Goal: Task Accomplishment & Management: Use online tool/utility

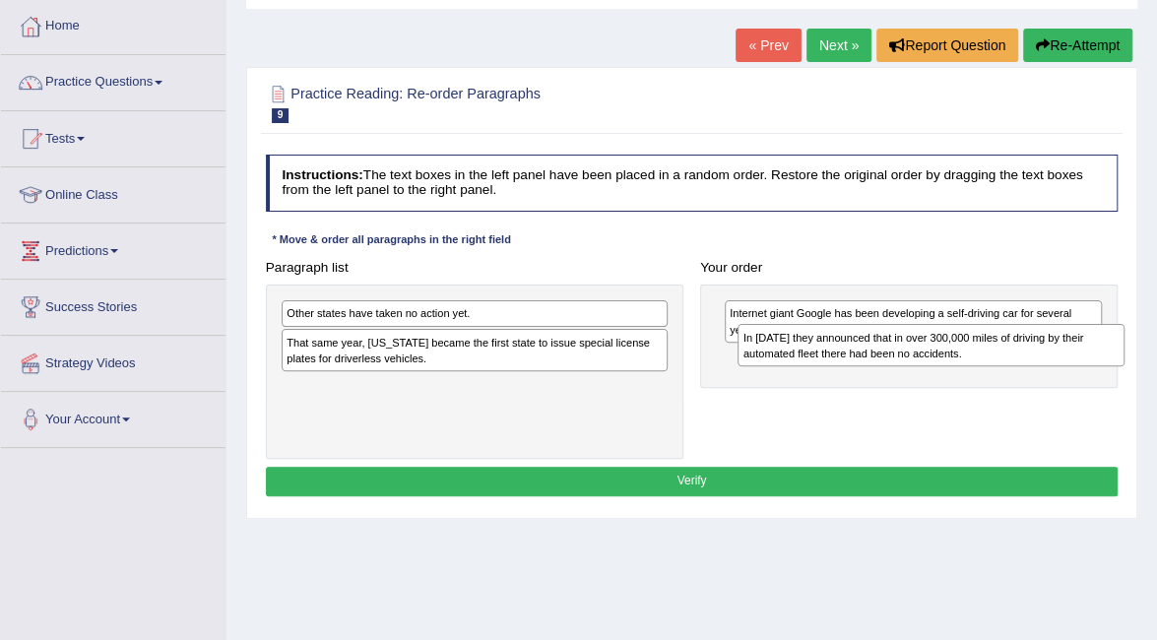
drag, startPoint x: 451, startPoint y: 404, endPoint x: 993, endPoint y: 368, distance: 542.7
click at [993, 368] on div "Paragraph list Other states have taken no action yet. That same year, Nevada be…" at bounding box center [691, 356] width 869 height 206
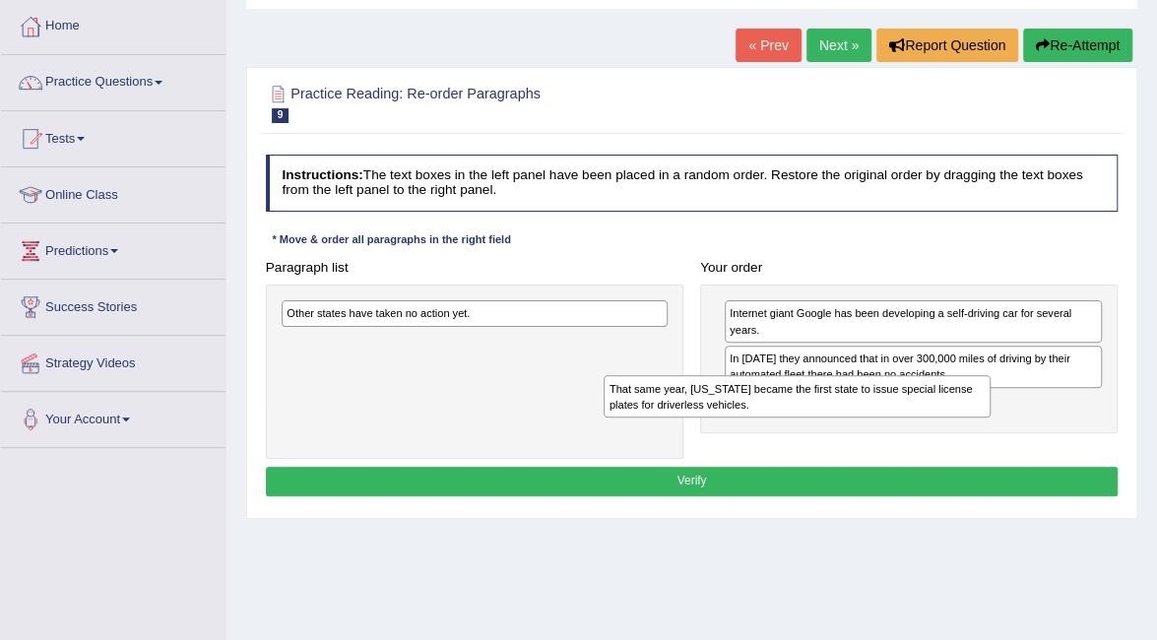
drag, startPoint x: 532, startPoint y: 349, endPoint x: 988, endPoint y: 417, distance: 460.9
click at [972, 418] on div "Paragraph list Other states have taken no action yet. That same year, Nevada be…" at bounding box center [691, 356] width 869 height 206
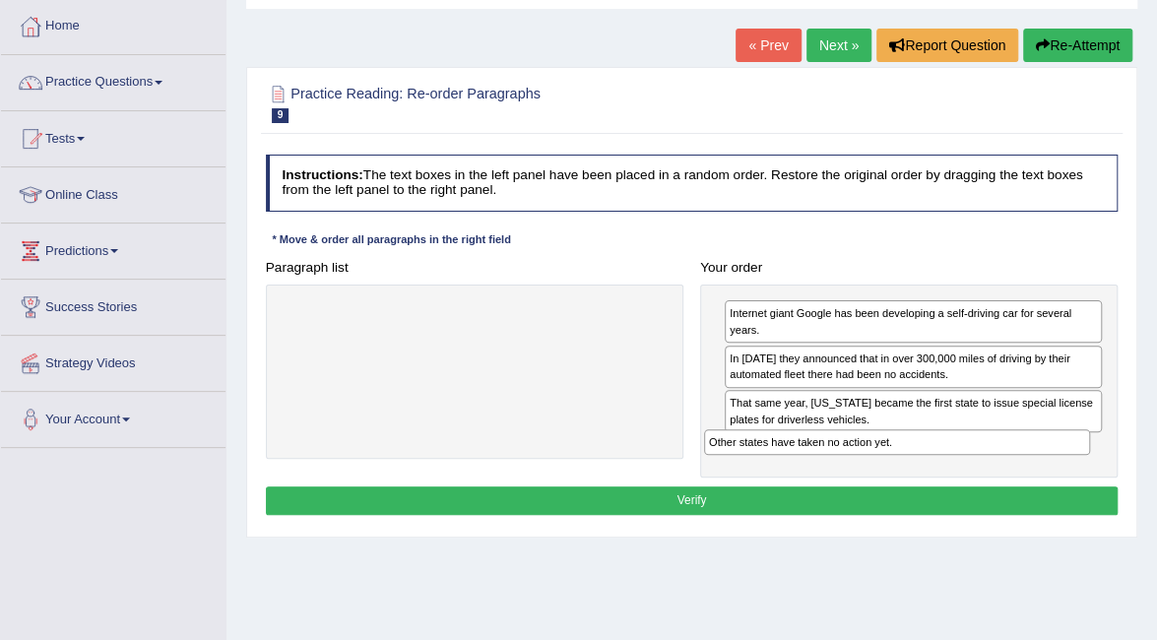
drag, startPoint x: 529, startPoint y: 322, endPoint x: 1034, endPoint y: 482, distance: 530.0
click at [1034, 482] on div "Instructions: The text boxes in the left panel have been placed in a random ord…" at bounding box center [691, 338] width 861 height 382
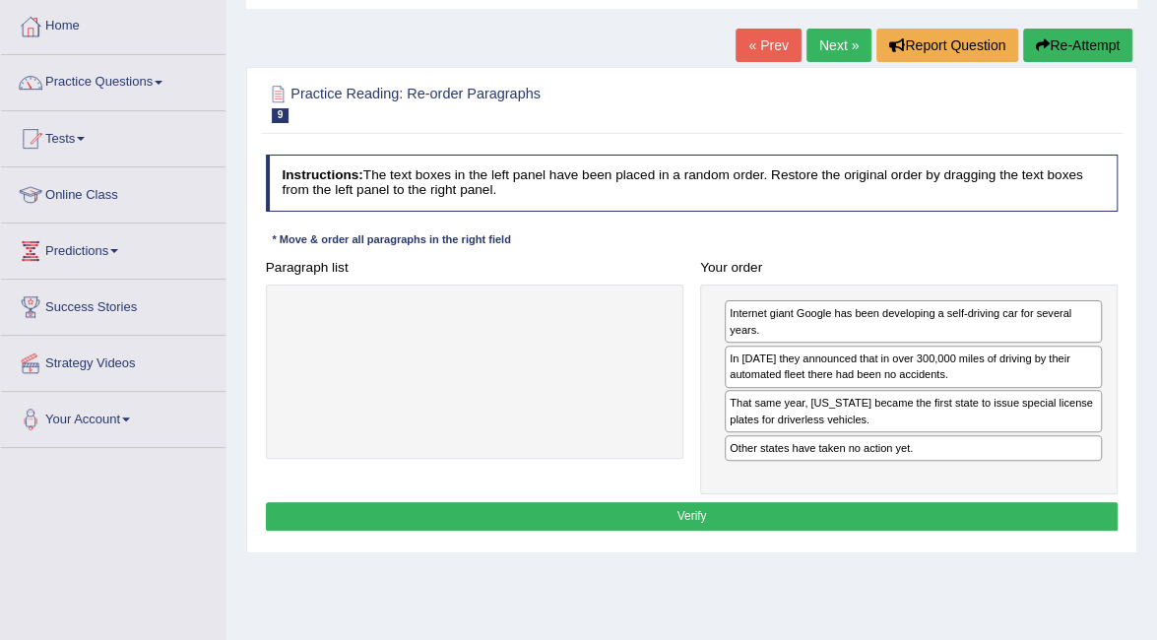
click at [772, 515] on button "Verify" at bounding box center [692, 516] width 853 height 29
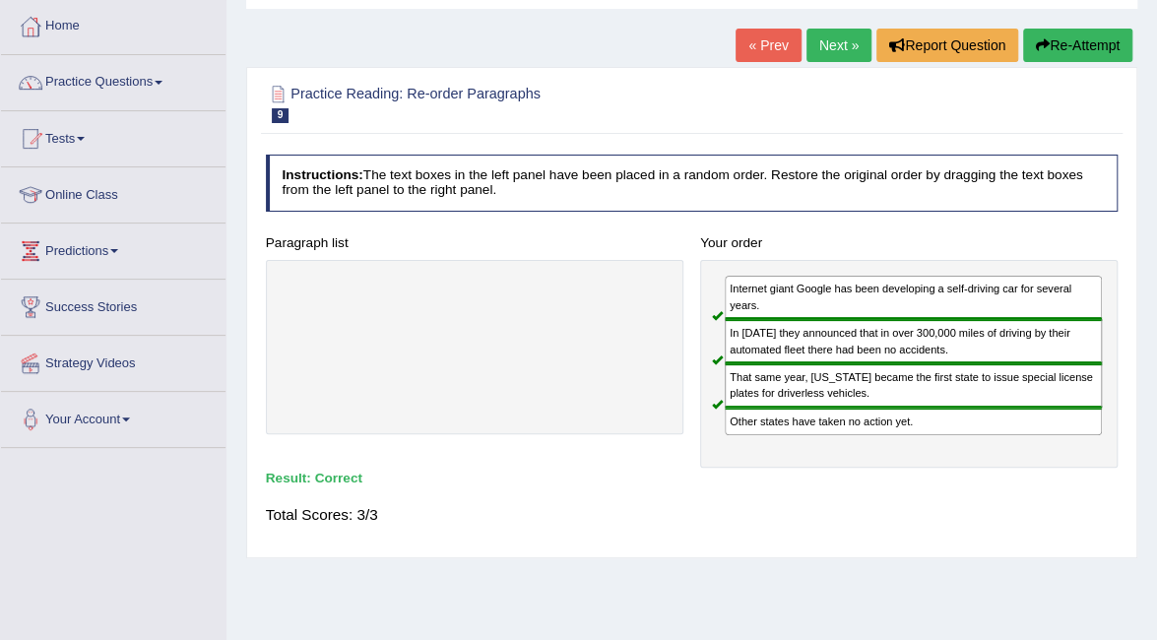
click at [1075, 535] on div "Instructions: The text boxes in the left panel have been placed in a random ord…" at bounding box center [691, 348] width 861 height 402
